Goal: Task Accomplishment & Management: Manage account settings

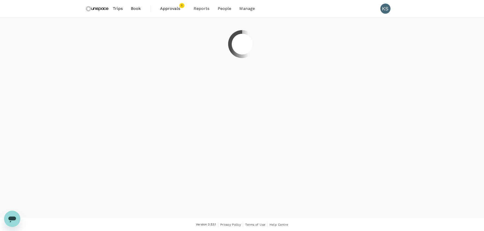
click at [167, 8] on span "Approvals" at bounding box center [172, 9] width 25 height 6
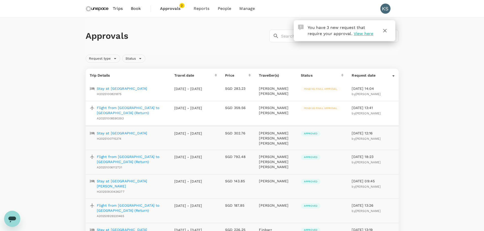
click at [118, 89] on p "Stay at [GEOGRAPHIC_DATA]" at bounding box center [122, 88] width 51 height 5
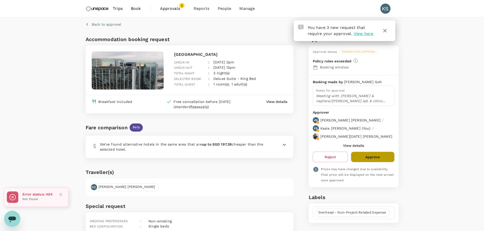
click at [380, 152] on button "Approve" at bounding box center [372, 157] width 43 height 11
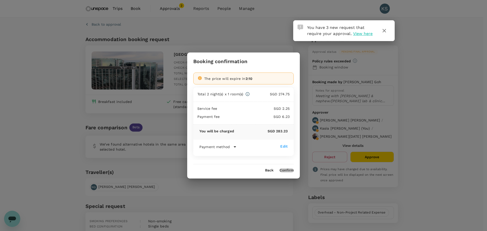
click at [285, 170] on button "Confirm" at bounding box center [287, 171] width 14 height 4
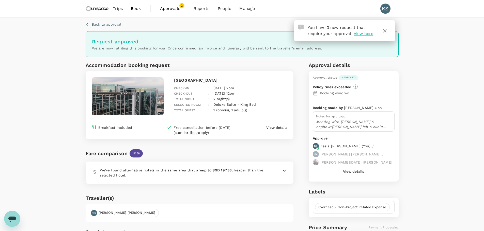
click at [170, 7] on span "Approvals" at bounding box center [172, 9] width 25 height 6
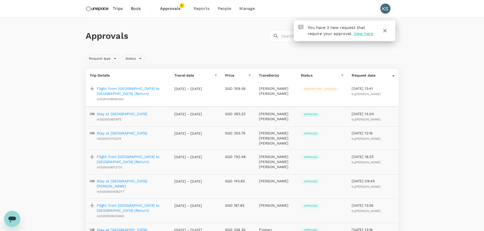
click at [170, 92] on td "[DATE] - [DATE]" at bounding box center [195, 94] width 51 height 25
click at [158, 90] on p "Flight from [GEOGRAPHIC_DATA] to [GEOGRAPHIC_DATA] (Return)" at bounding box center [132, 91] width 70 height 10
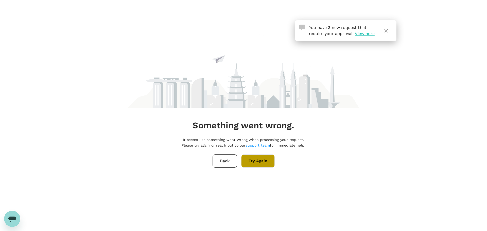
click at [255, 160] on button "Try Again" at bounding box center [258, 161] width 34 height 13
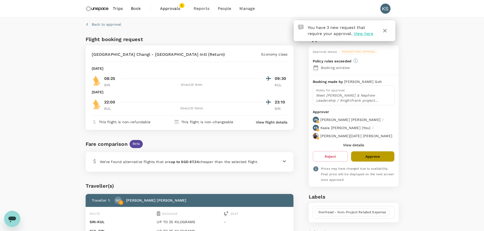
click at [370, 151] on button "Approve" at bounding box center [372, 156] width 43 height 11
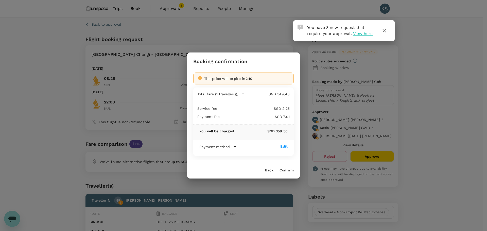
click at [290, 170] on button "Confirm" at bounding box center [287, 171] width 14 height 4
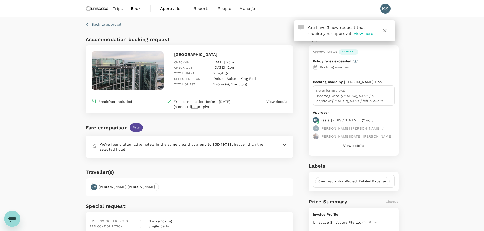
click at [166, 9] on span "Approvals" at bounding box center [172, 9] width 25 height 6
